Goal: Task Accomplishment & Management: Manage account settings

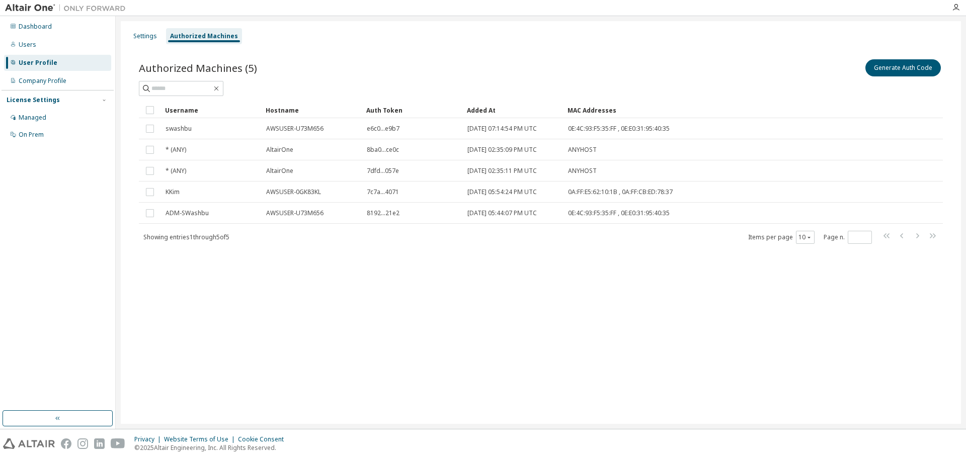
click at [387, 316] on div "Settings Authorized Machines Authorized Machines (5) Generate Auth Code Clear L…" at bounding box center [541, 222] width 840 height 403
click at [186, 89] on input "text" at bounding box center [181, 88] width 60 height 10
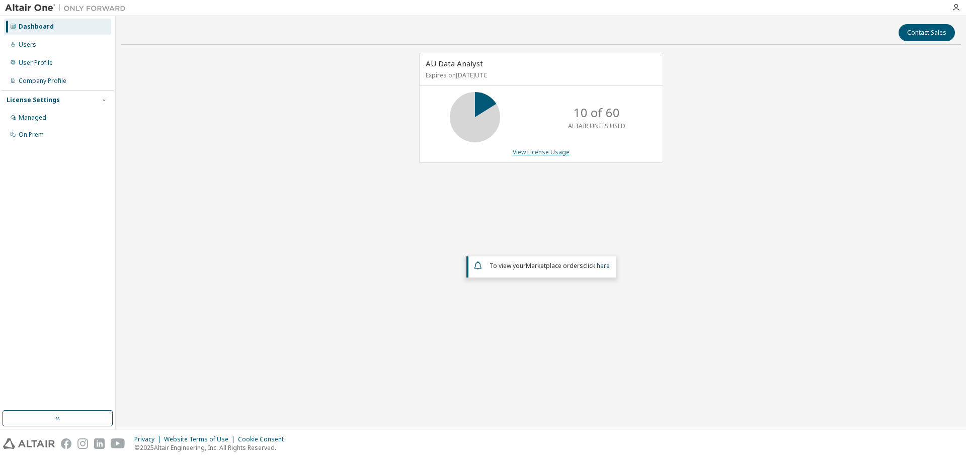
click at [541, 152] on link "View License Usage" at bounding box center [541, 152] width 57 height 9
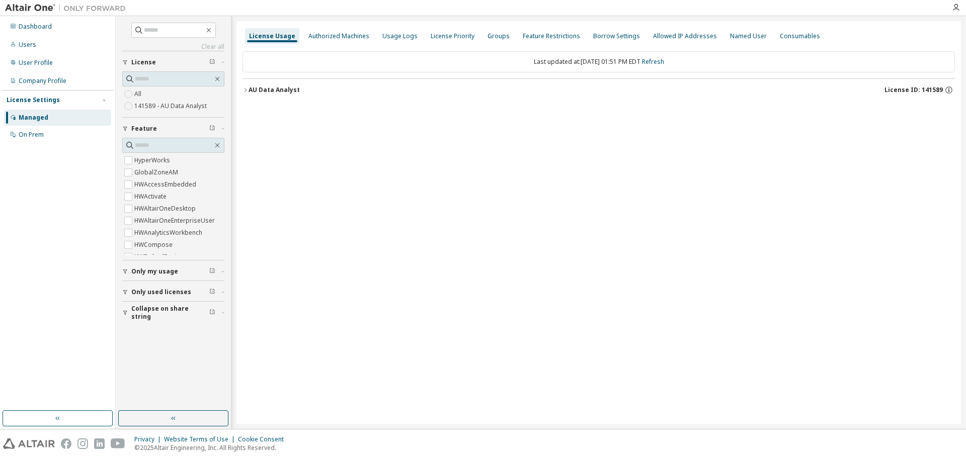
click at [245, 91] on icon "button" at bounding box center [245, 90] width 6 height 6
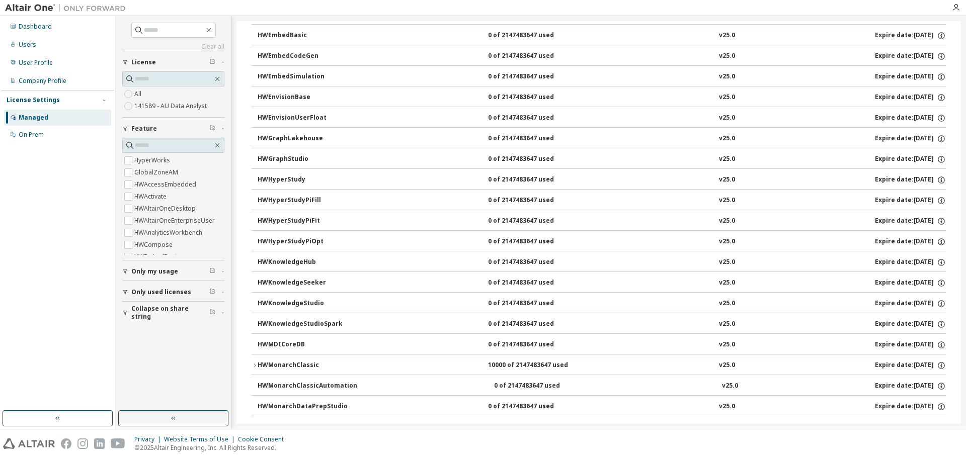
scroll to position [429, 0]
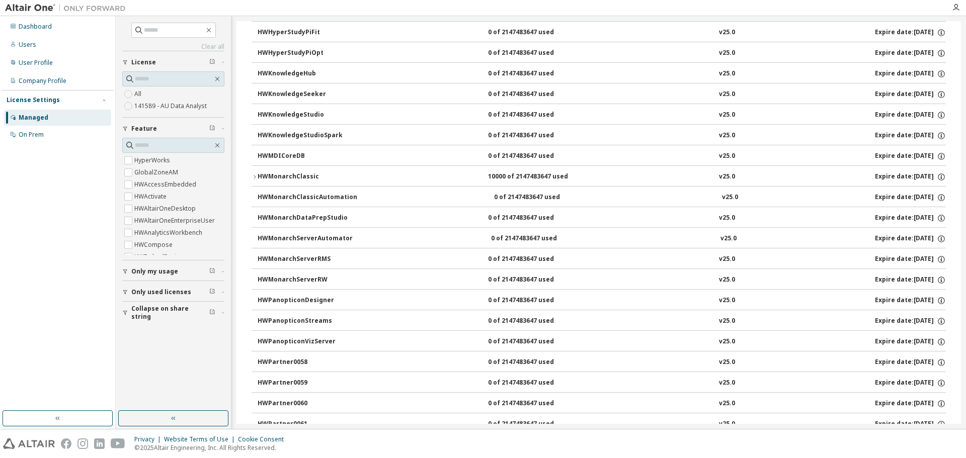
click at [283, 172] on button "HWMonarchClassic 10000 of 2147483647 used v25.0 Expire date: [DATE]" at bounding box center [598, 177] width 694 height 22
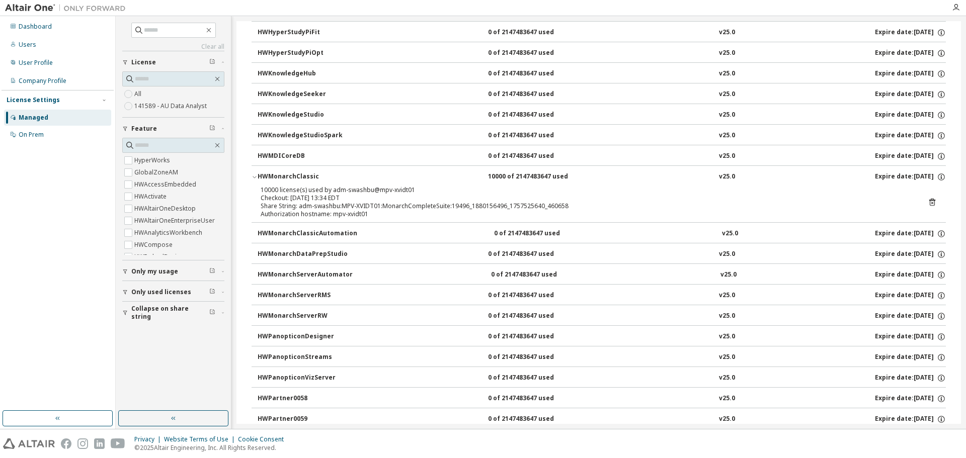
click at [251, 176] on icon "button" at bounding box center [254, 177] width 6 height 6
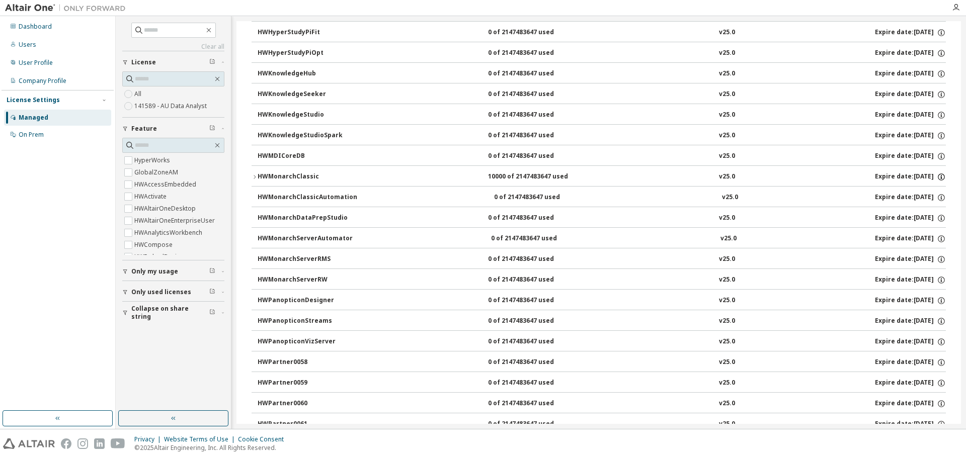
click at [937, 176] on icon "button" at bounding box center [941, 177] width 9 height 9
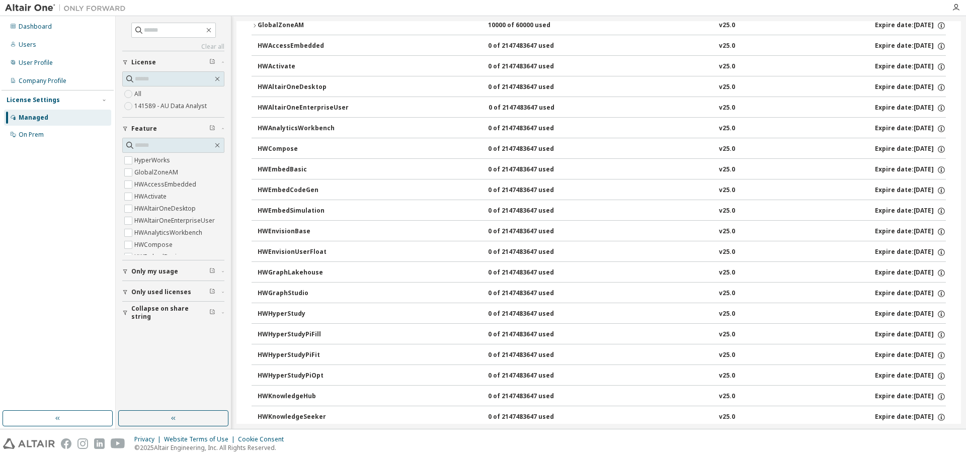
scroll to position [0, 0]
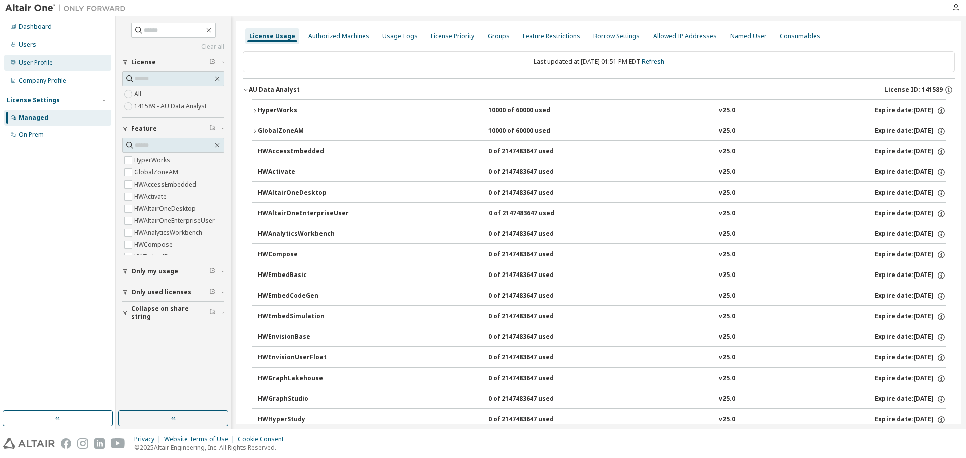
click at [25, 62] on div "User Profile" at bounding box center [36, 63] width 34 height 8
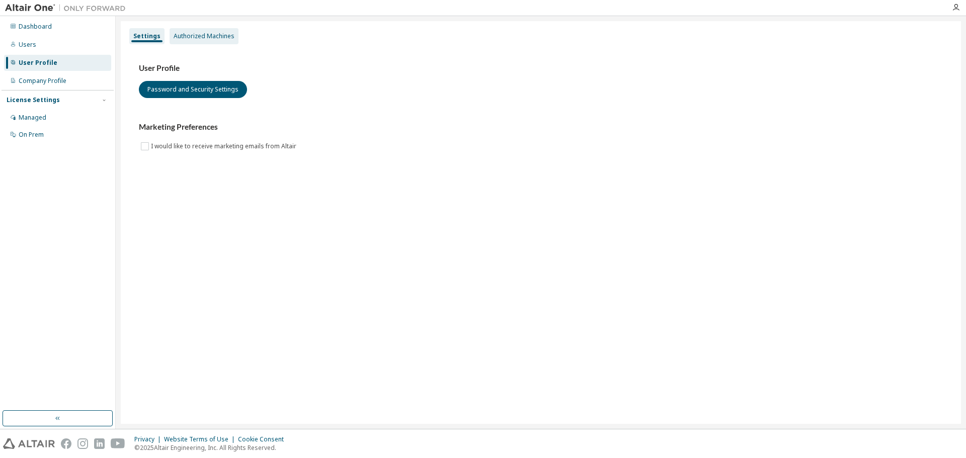
click at [193, 39] on div "Authorized Machines" at bounding box center [204, 36] width 61 height 8
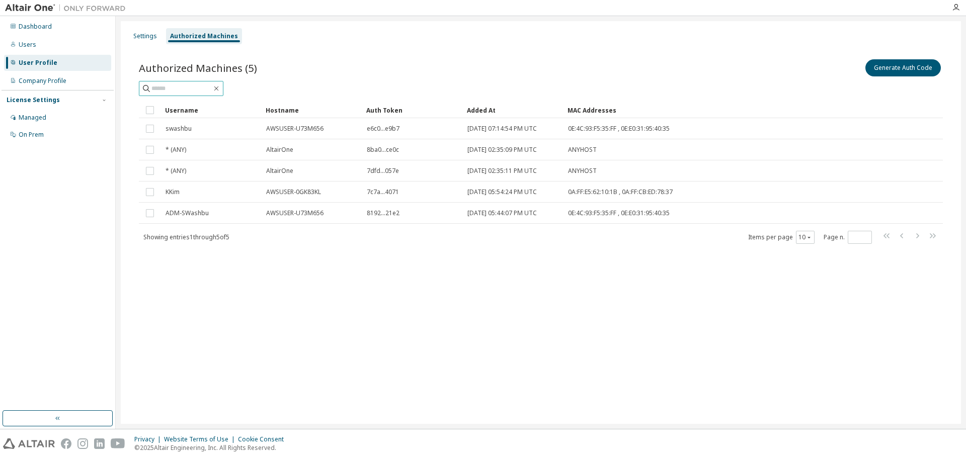
click at [173, 91] on input "text" at bounding box center [181, 88] width 60 height 10
click at [147, 37] on div "Settings" at bounding box center [145, 36] width 24 height 8
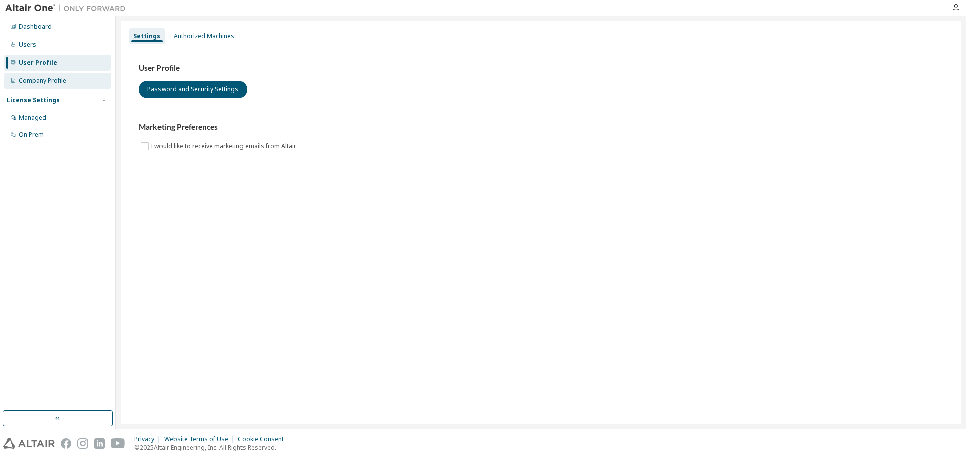
click at [39, 82] on div "Company Profile" at bounding box center [43, 81] width 48 height 8
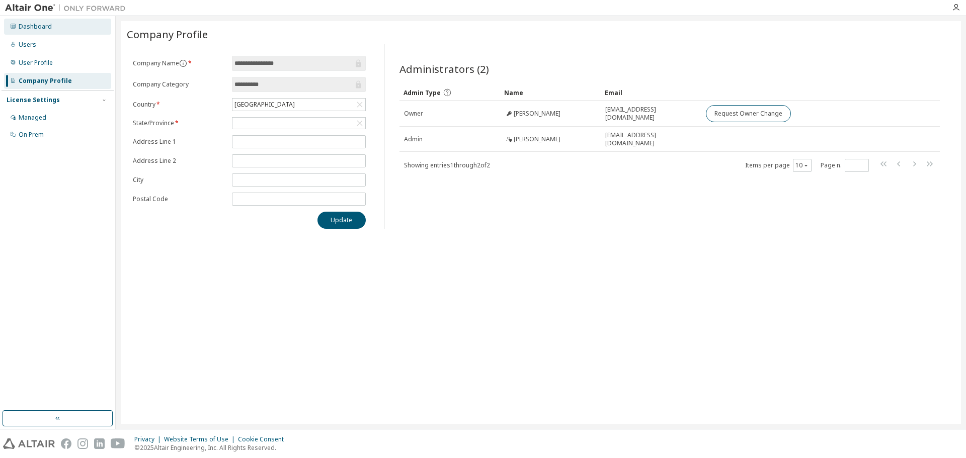
click at [27, 30] on div "Dashboard" at bounding box center [35, 27] width 33 height 8
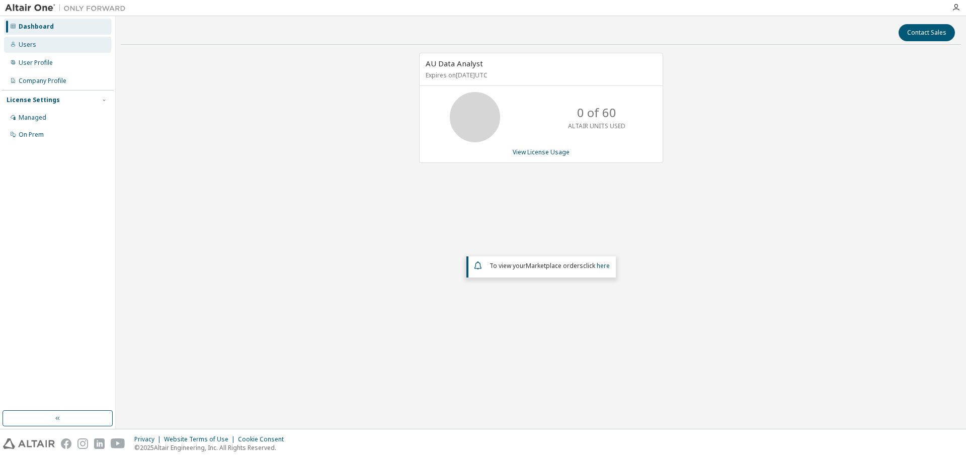
click at [23, 43] on div "Users" at bounding box center [28, 45] width 18 height 8
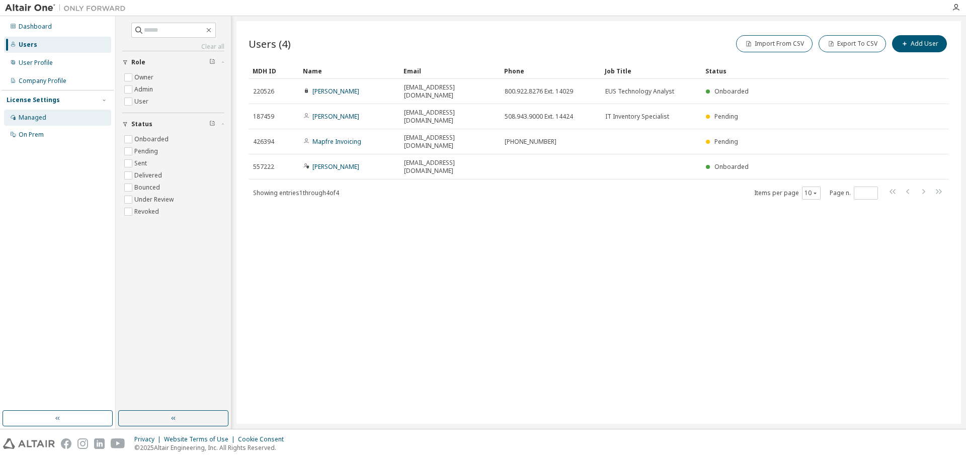
click at [42, 114] on div "Managed" at bounding box center [33, 118] width 28 height 8
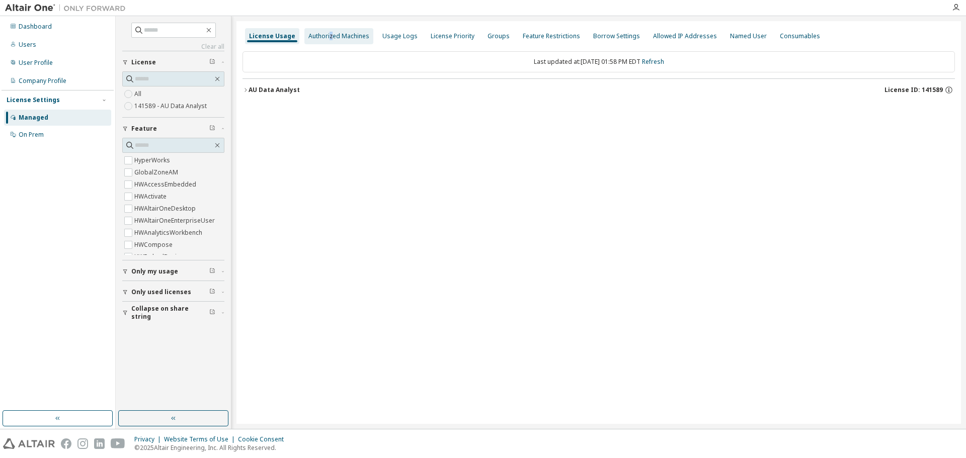
click at [327, 35] on div "Authorized Machines" at bounding box center [338, 36] width 61 height 8
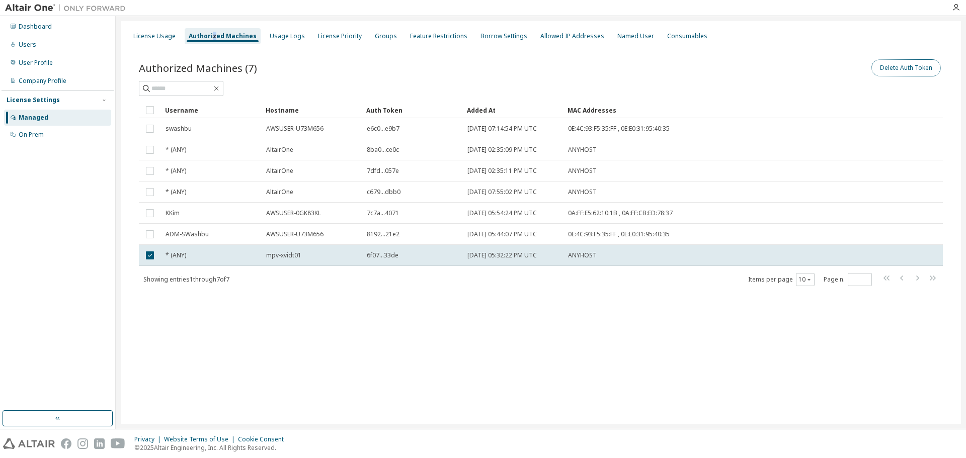
click at [889, 64] on button "Delete Auth Token" at bounding box center [905, 67] width 69 height 17
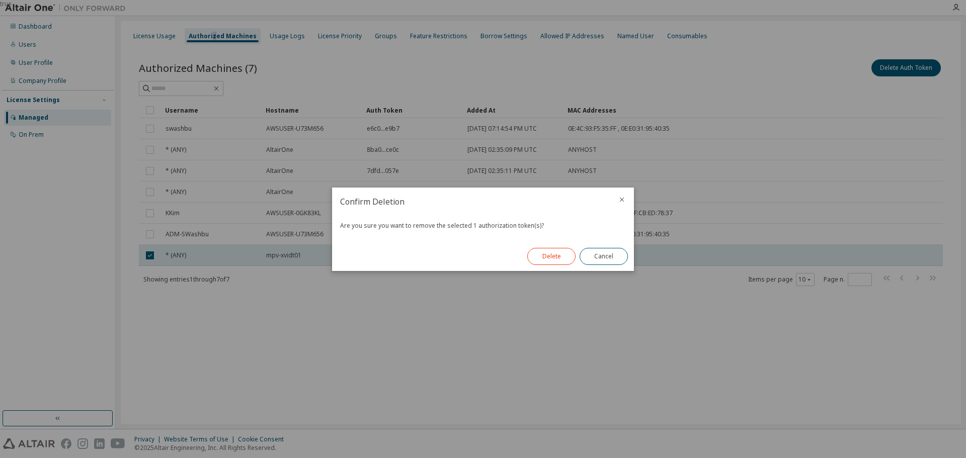
click at [545, 258] on button "Delete" at bounding box center [551, 256] width 48 height 17
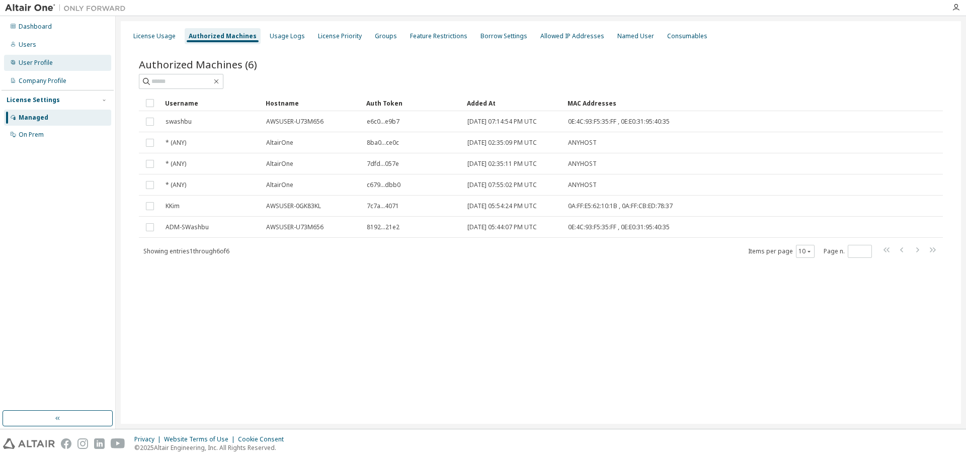
click at [33, 62] on div "User Profile" at bounding box center [36, 63] width 34 height 8
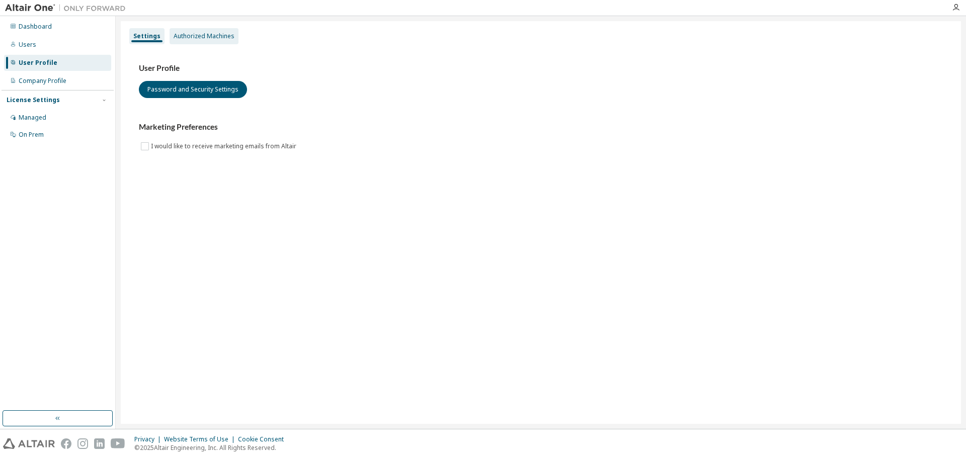
click at [205, 37] on div "Authorized Machines" at bounding box center [204, 36] width 61 height 8
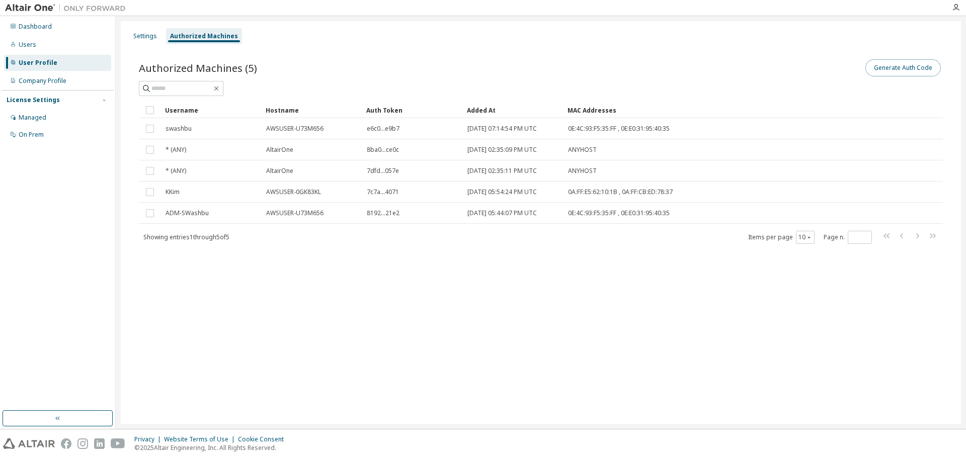
click at [886, 67] on button "Generate Auth Code" at bounding box center [902, 67] width 75 height 17
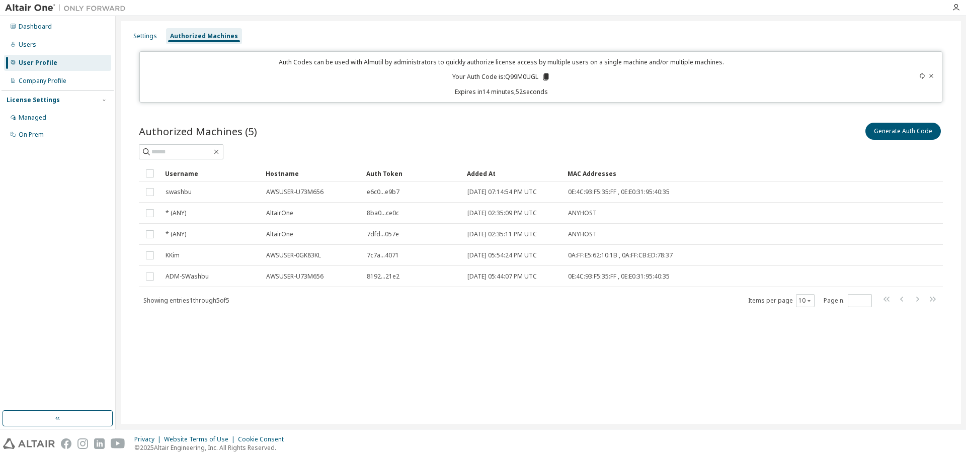
click at [542, 74] on icon at bounding box center [545, 76] width 9 height 9
click at [20, 42] on div "Users" at bounding box center [28, 45] width 18 height 8
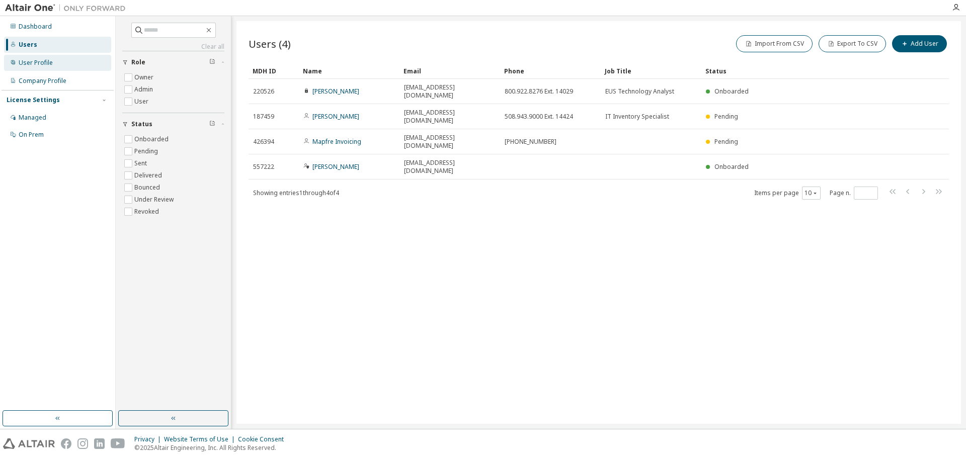
click at [33, 61] on div "User Profile" at bounding box center [36, 63] width 34 height 8
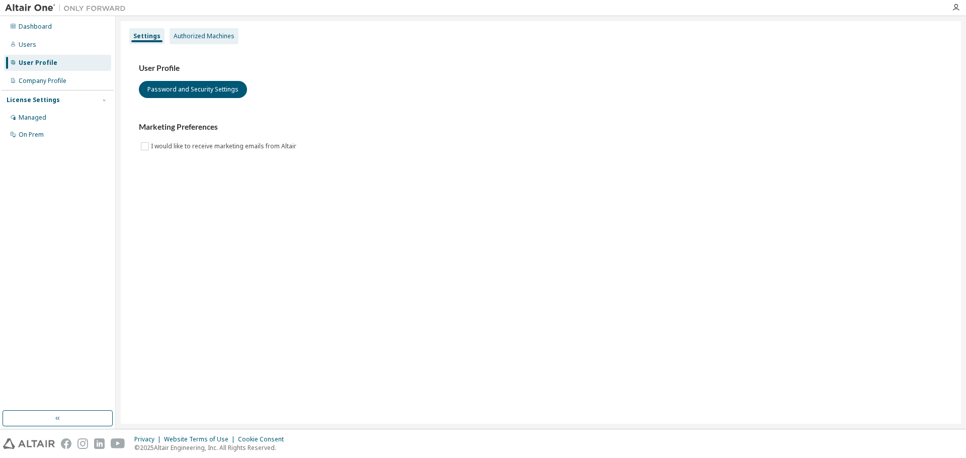
click at [211, 34] on div "Authorized Machines" at bounding box center [204, 36] width 61 height 8
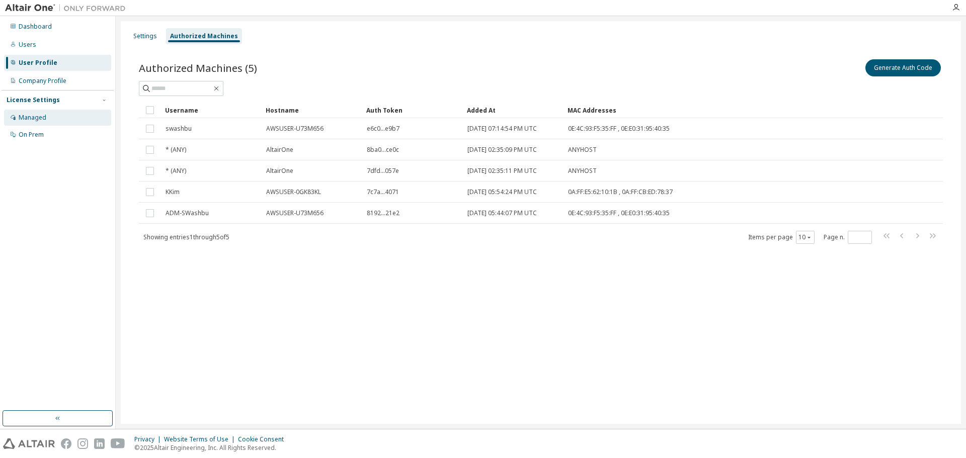
click at [35, 112] on div "Managed" at bounding box center [57, 118] width 107 height 16
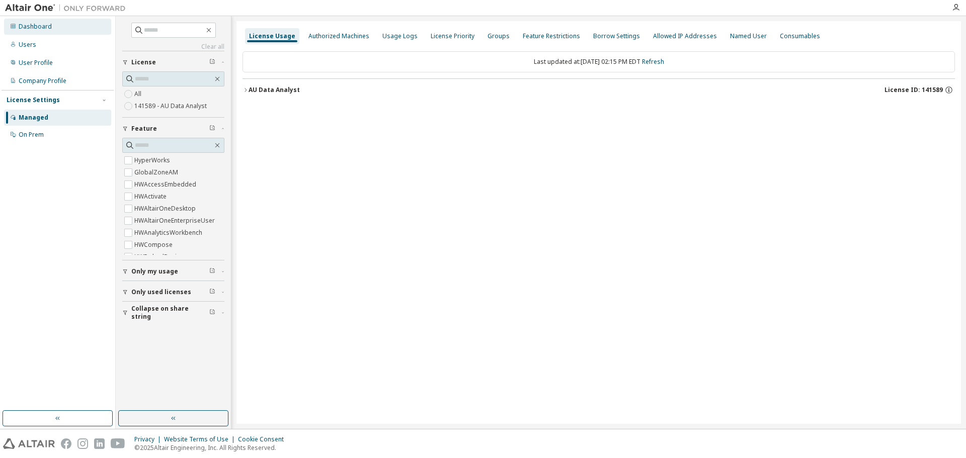
click at [27, 28] on div "Dashboard" at bounding box center [35, 27] width 33 height 8
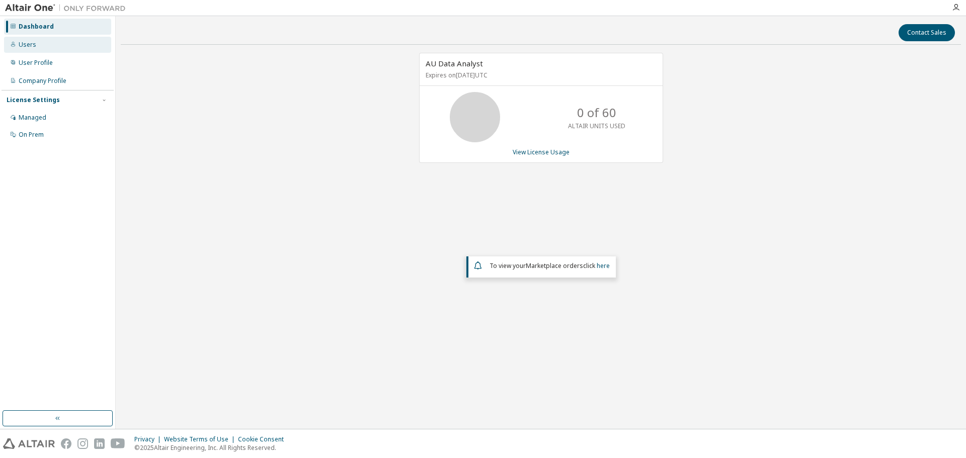
click at [34, 41] on div "Users" at bounding box center [28, 45] width 18 height 8
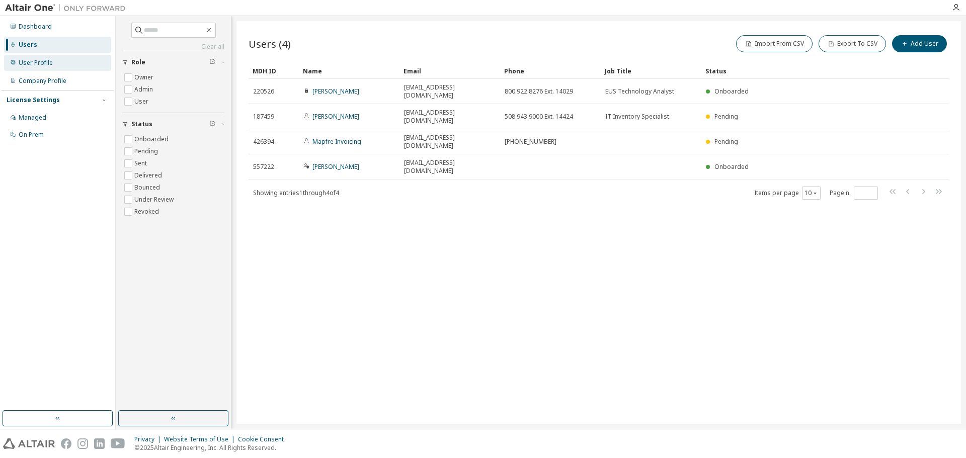
click at [46, 62] on div "User Profile" at bounding box center [36, 63] width 34 height 8
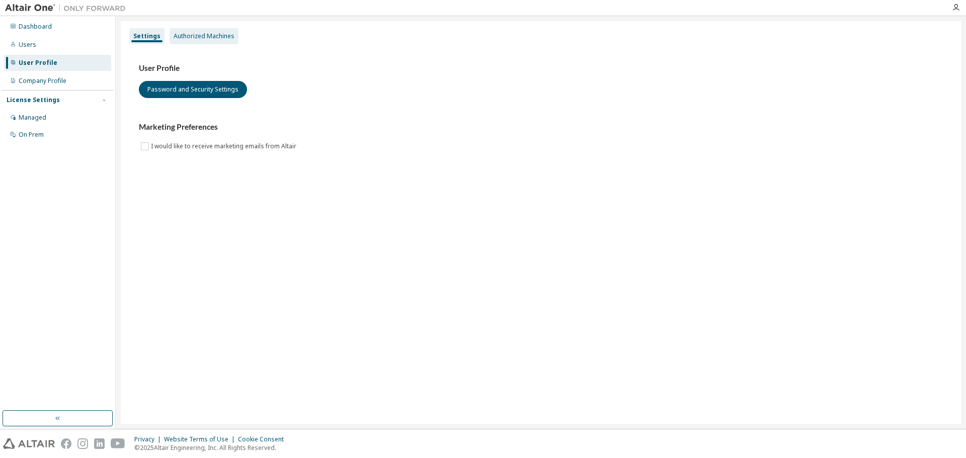
click at [198, 37] on div "Authorized Machines" at bounding box center [204, 36] width 61 height 8
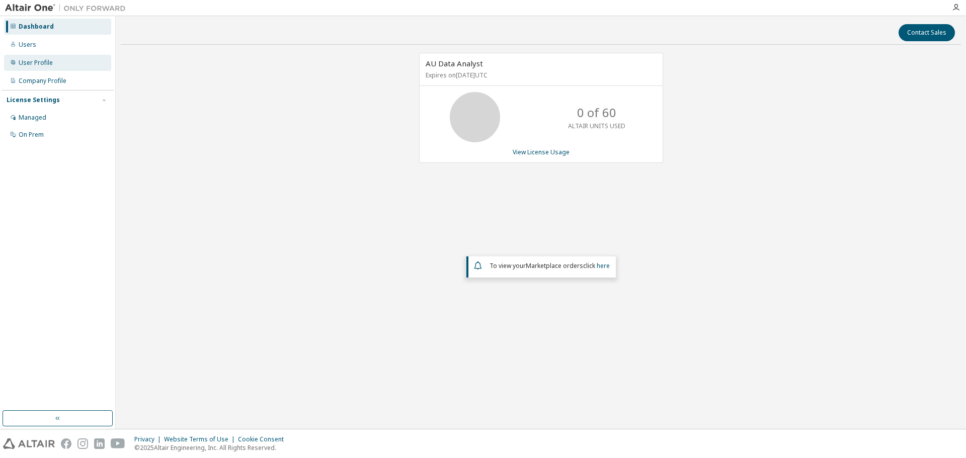
click at [29, 62] on div "User Profile" at bounding box center [36, 63] width 34 height 8
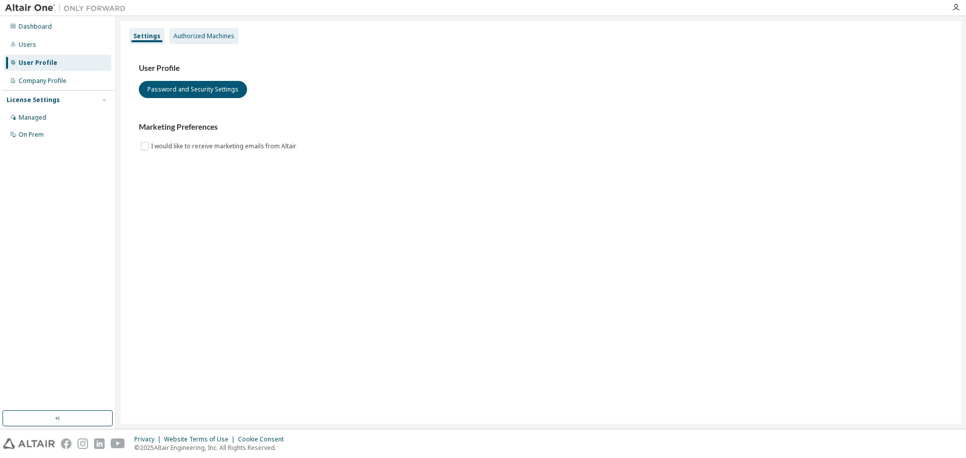
click at [192, 34] on div "Authorized Machines" at bounding box center [204, 36] width 61 height 8
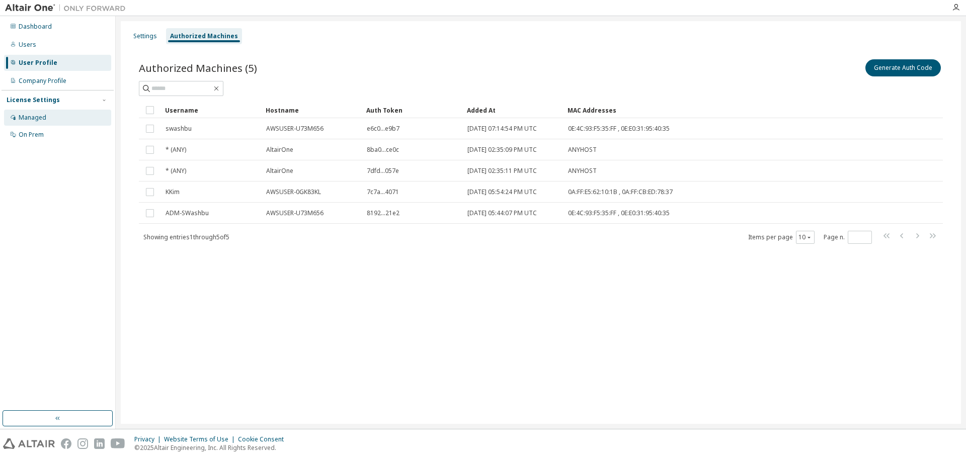
click at [24, 114] on div "Managed" at bounding box center [33, 118] width 28 height 8
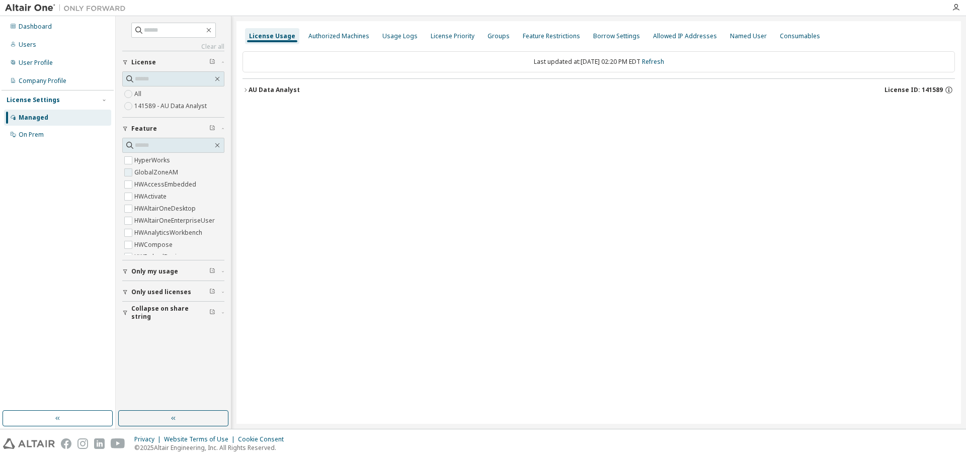
click at [163, 170] on label "GlobalZoneAM" at bounding box center [157, 172] width 46 height 12
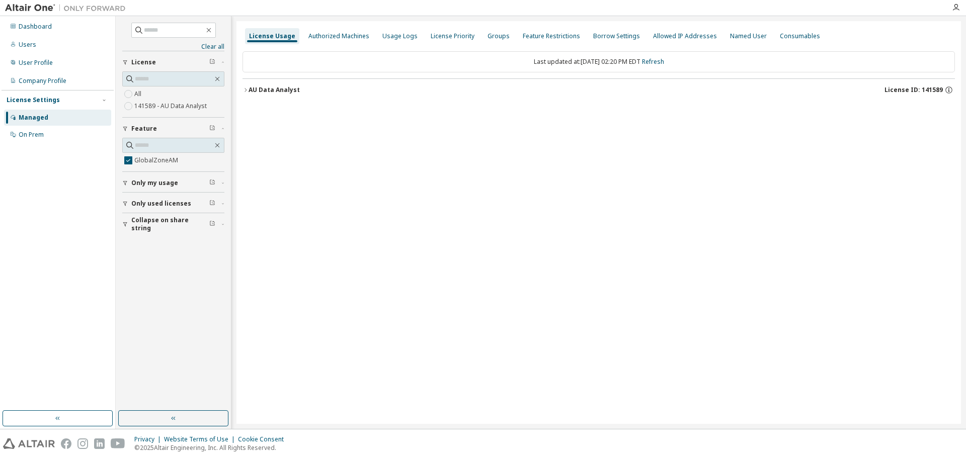
click at [245, 90] on icon "button" at bounding box center [245, 90] width 6 height 6
click at [272, 111] on div "GlobalZoneAM" at bounding box center [303, 110] width 91 height 9
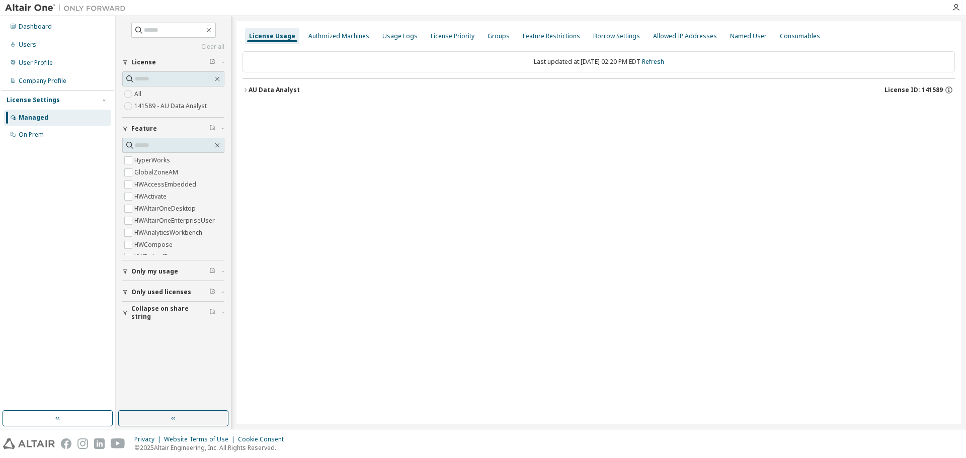
click at [246, 91] on icon "button" at bounding box center [245, 90] width 2 height 4
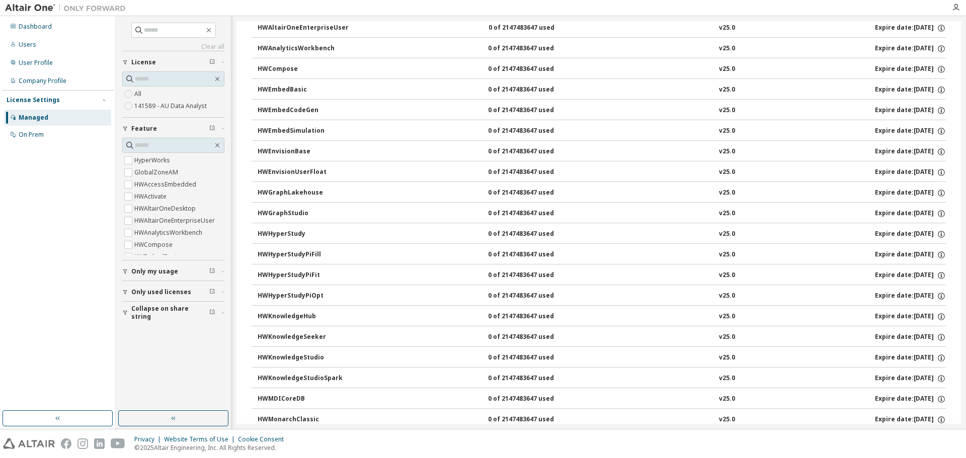
scroll to position [278, 0]
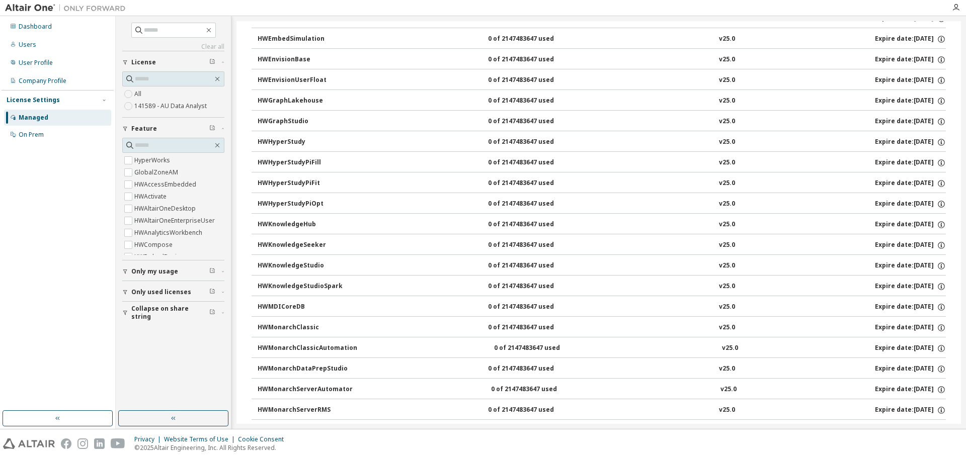
click at [279, 324] on div "HWMonarchClassic" at bounding box center [303, 327] width 91 height 9
click at [288, 329] on div "HWMonarchClassic" at bounding box center [303, 327] width 91 height 9
click at [937, 324] on icon "button" at bounding box center [941, 327] width 9 height 9
click at [289, 326] on div "HWMonarchClassic" at bounding box center [303, 327] width 91 height 9
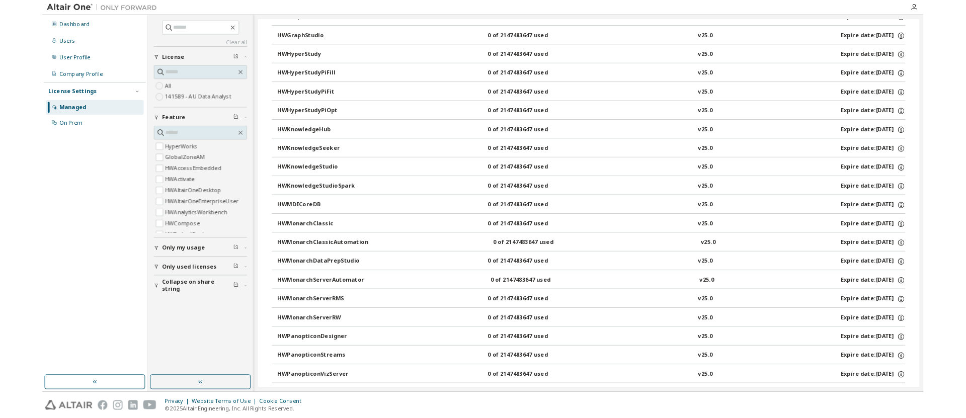
scroll to position [383, 0]
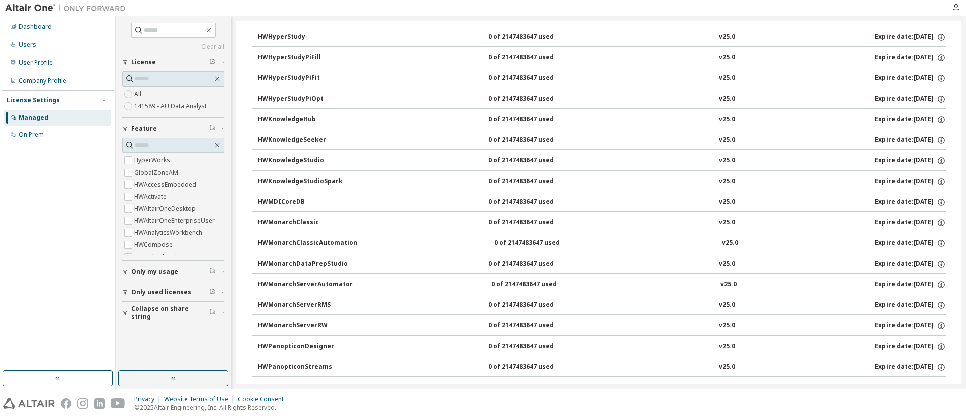
click at [298, 239] on div "HWMonarchClassicAutomation" at bounding box center [308, 243] width 100 height 9
click at [305, 221] on div "HWMonarchClassic" at bounding box center [303, 222] width 91 height 9
click at [32, 23] on div "Dashboard" at bounding box center [35, 27] width 33 height 8
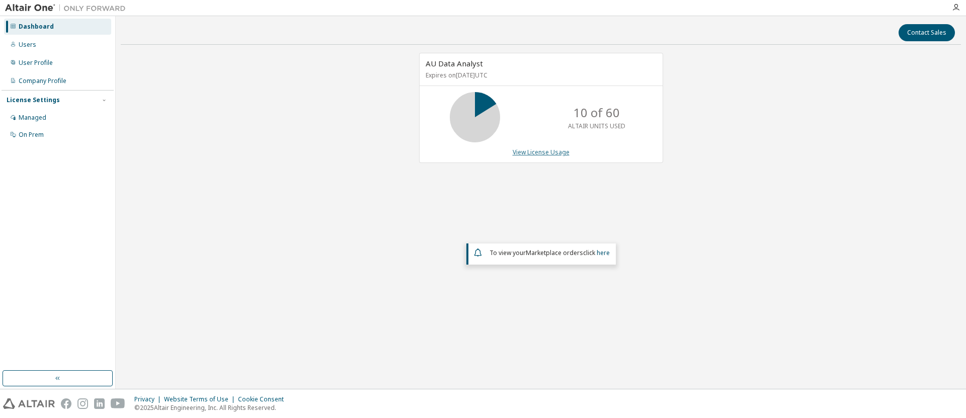
click at [534, 151] on link "View License Usage" at bounding box center [541, 152] width 57 height 9
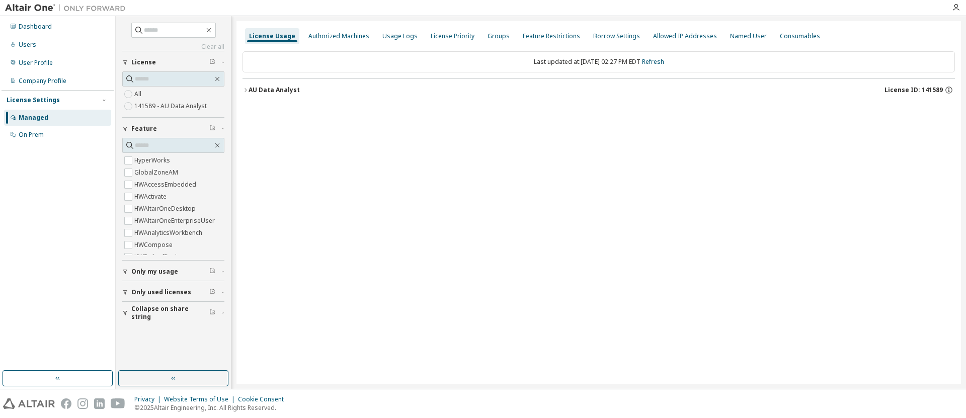
click at [246, 88] on icon "button" at bounding box center [245, 90] width 6 height 6
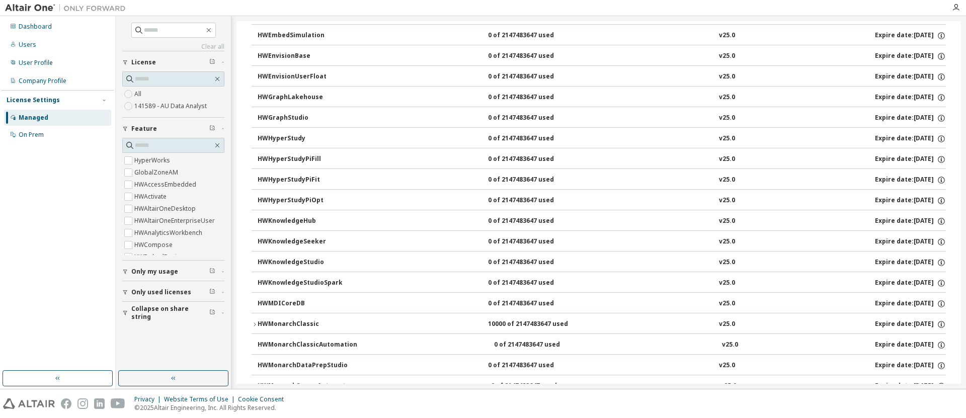
scroll to position [366, 0]
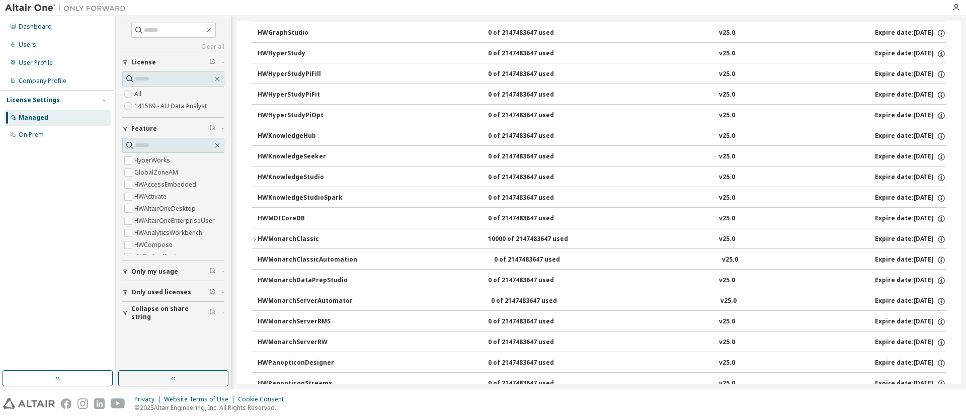
click at [304, 234] on button "HWMonarchClassic 10000 of 2147483647 used v25.0 Expire date: 2026-04-30" at bounding box center [598, 239] width 694 height 22
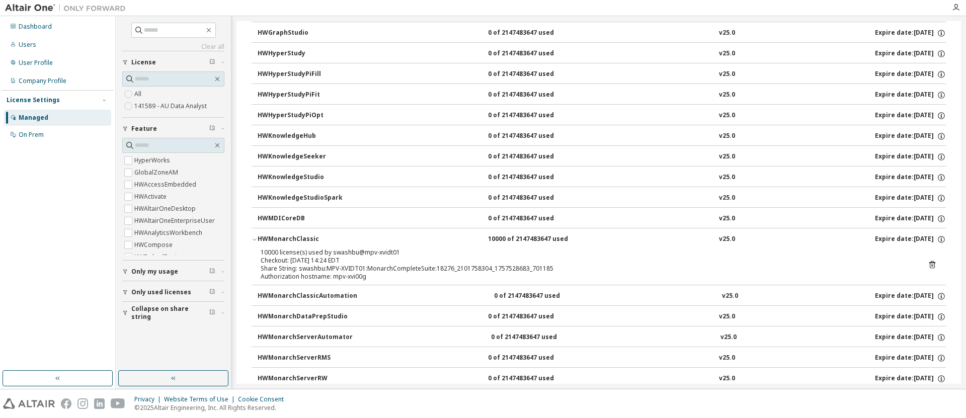
click at [254, 238] on icon "button" at bounding box center [254, 239] width 6 height 6
